Goal: Task Accomplishment & Management: Manage account settings

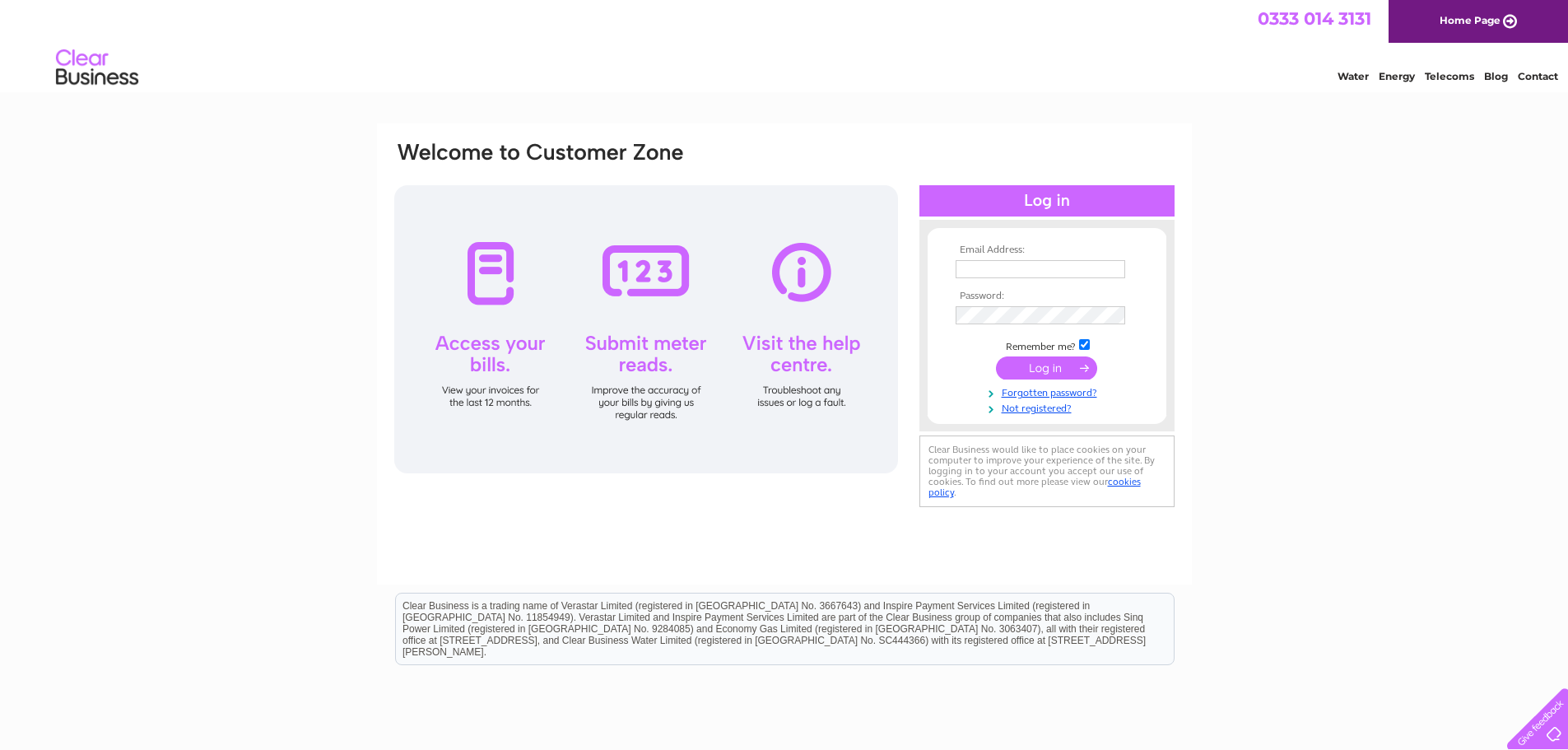
type input "[EMAIL_ADDRESS][DOMAIN_NAME]"
click at [1042, 370] on input "submit" at bounding box center [1046, 368] width 101 height 23
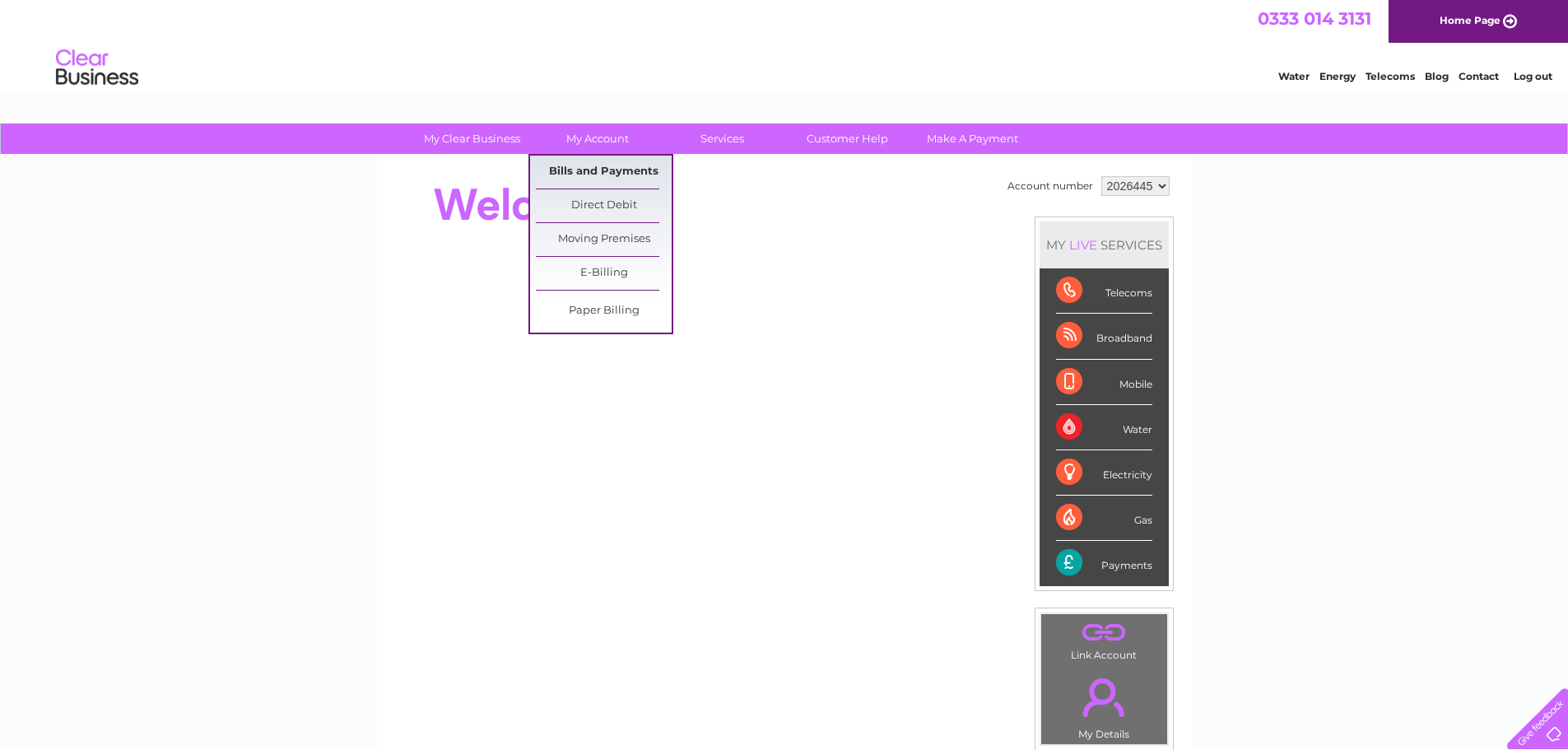
click at [613, 168] on link "Bills and Payments" at bounding box center [604, 172] width 136 height 33
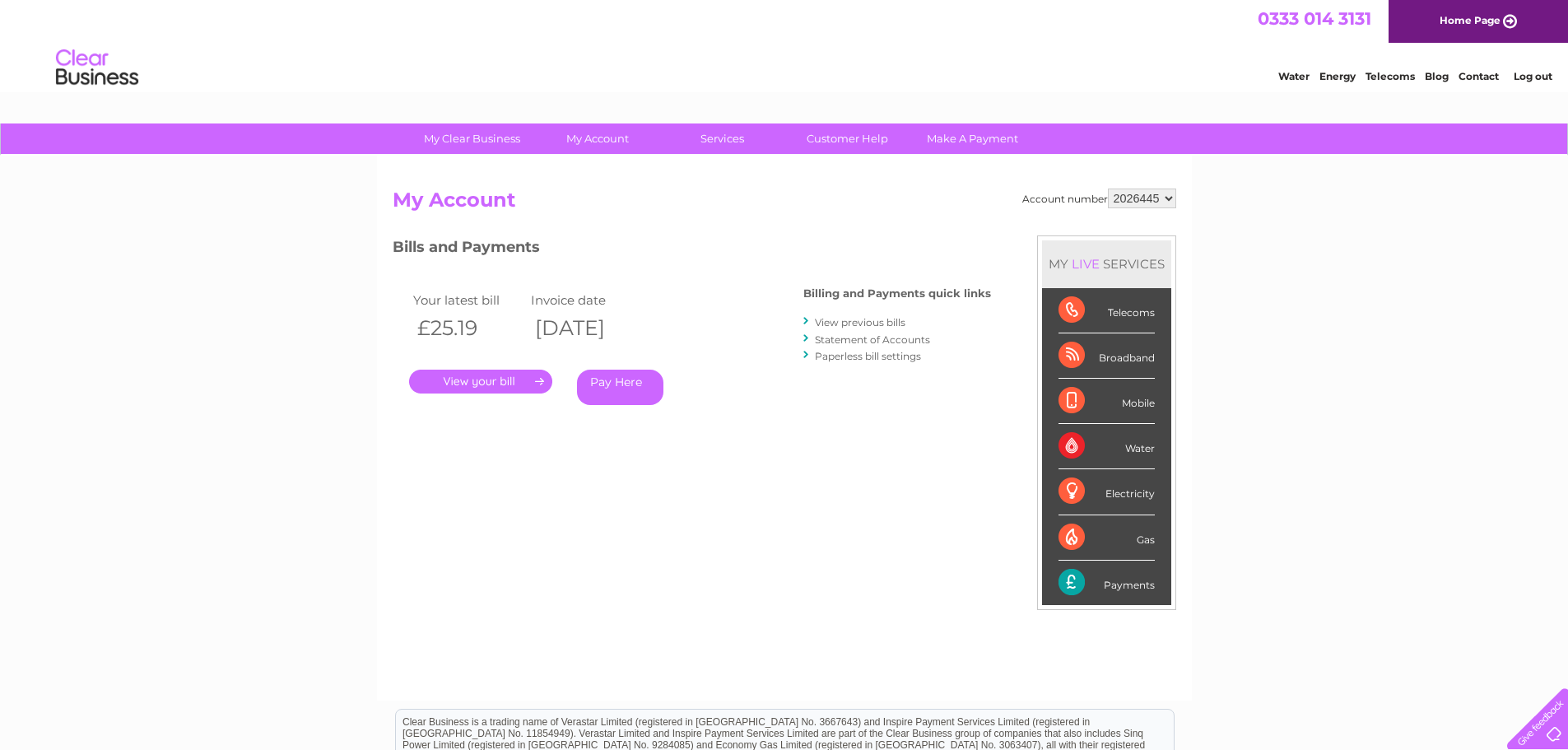
click at [474, 383] on link "." at bounding box center [480, 381] width 143 height 24
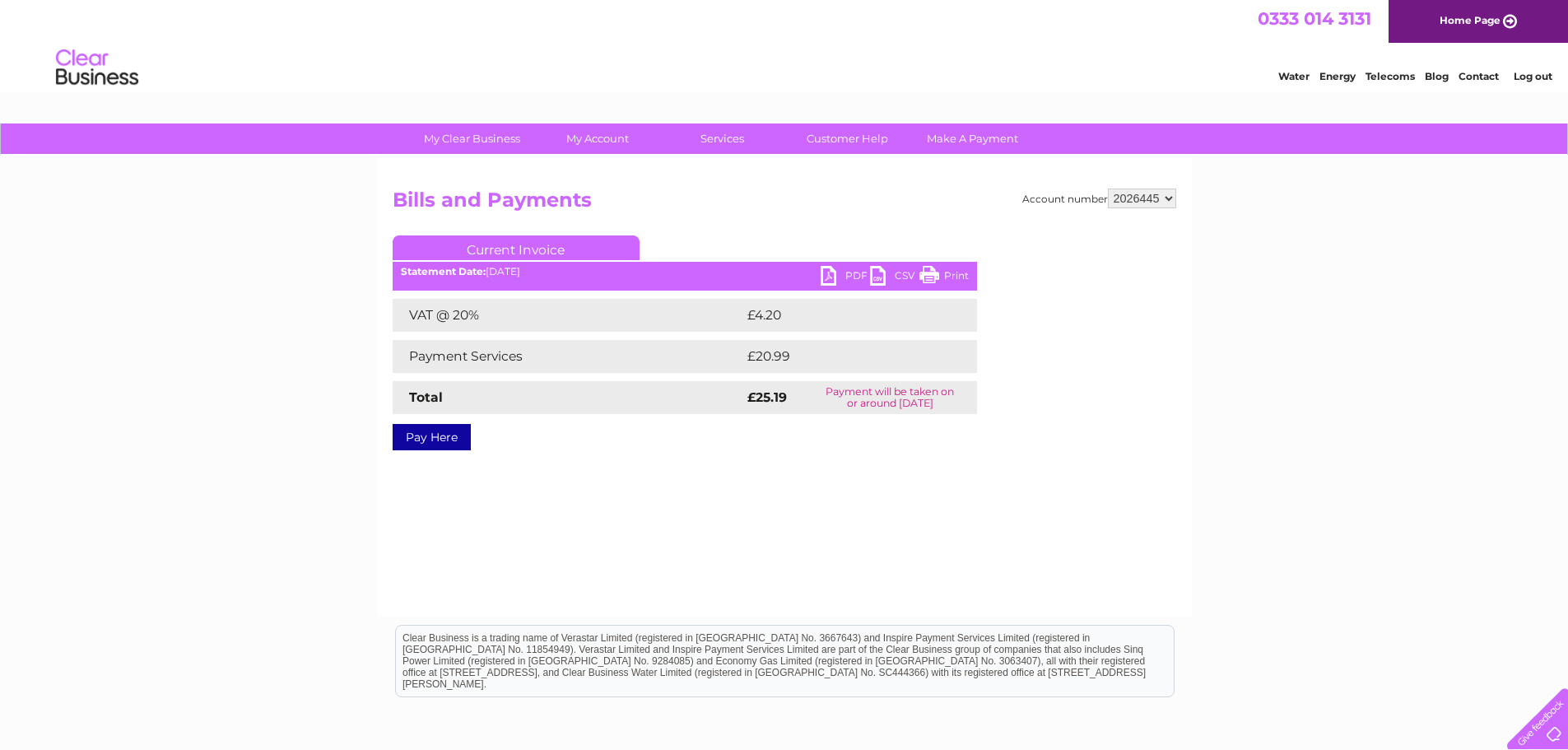
click at [828, 278] on link "PDF" at bounding box center [845, 278] width 50 height 24
